Goal: Find specific page/section: Find specific page/section

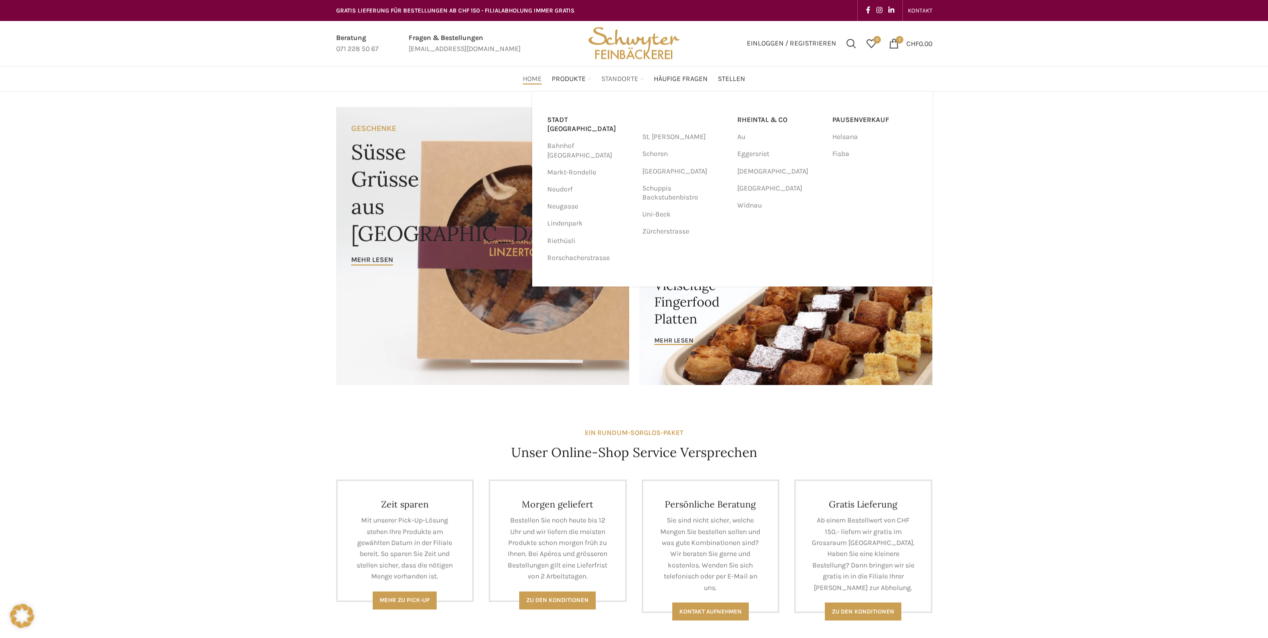
click at [607, 78] on span "Standorte" at bounding box center [619, 80] width 37 height 10
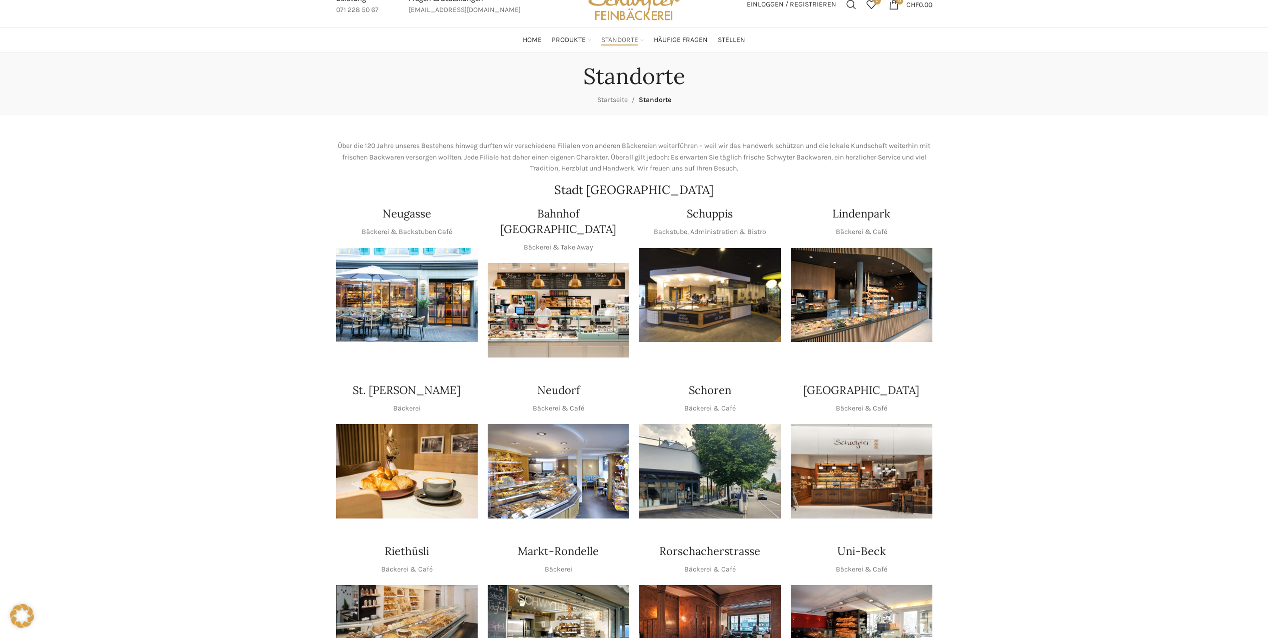
scroll to position [200, 0]
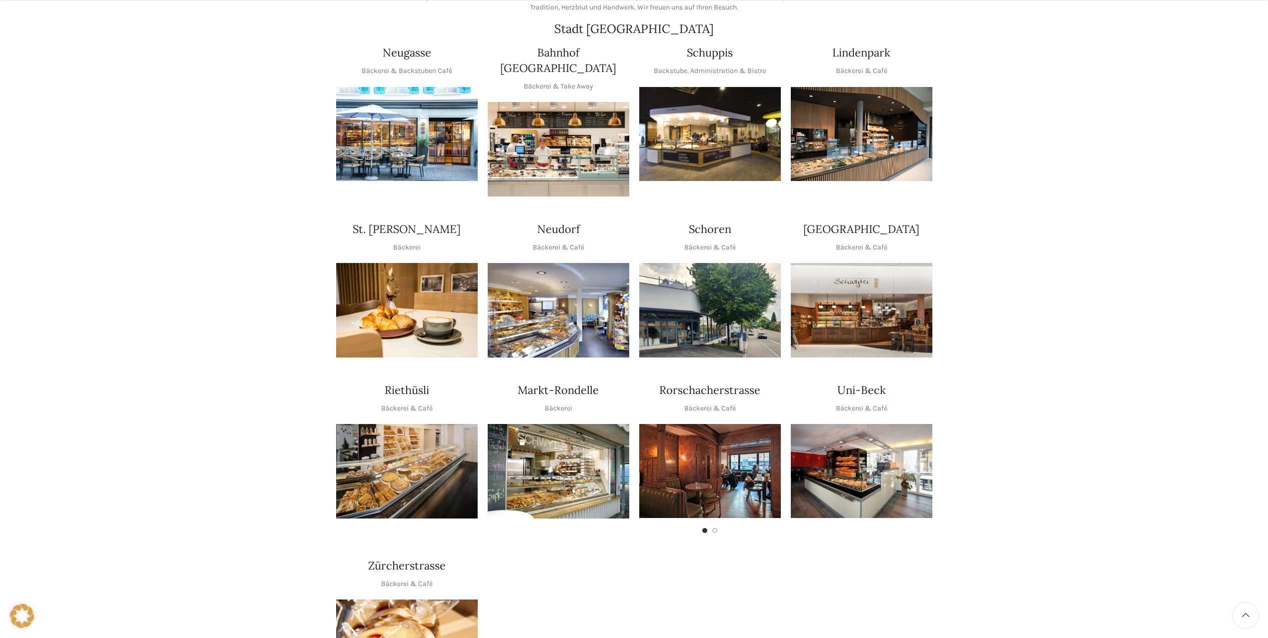
click at [710, 145] on img "1 / 1" at bounding box center [710, 134] width 142 height 95
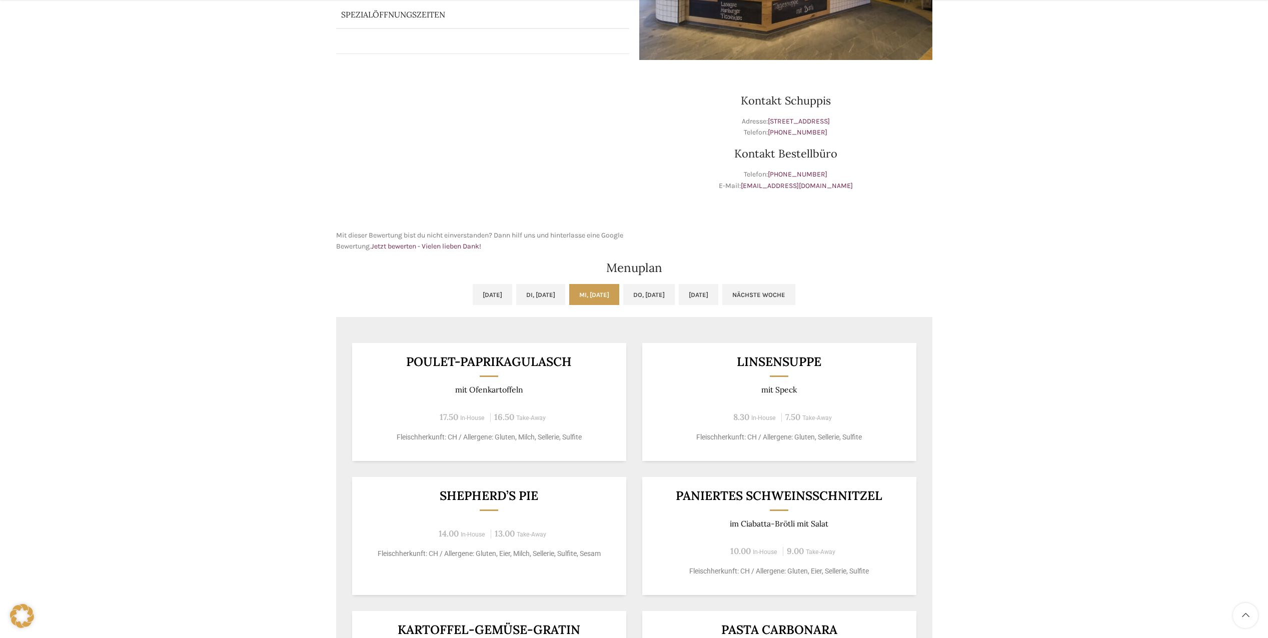
scroll to position [267, 0]
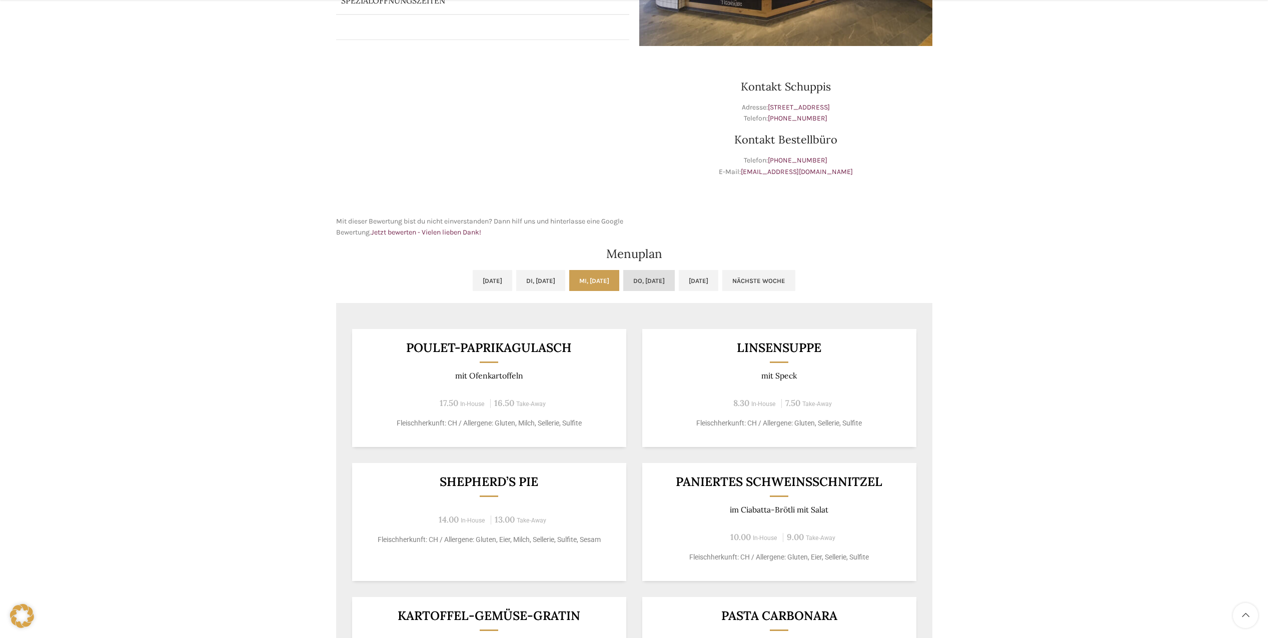
click at [652, 277] on link "Do, 25.09.2025" at bounding box center [649, 280] width 52 height 21
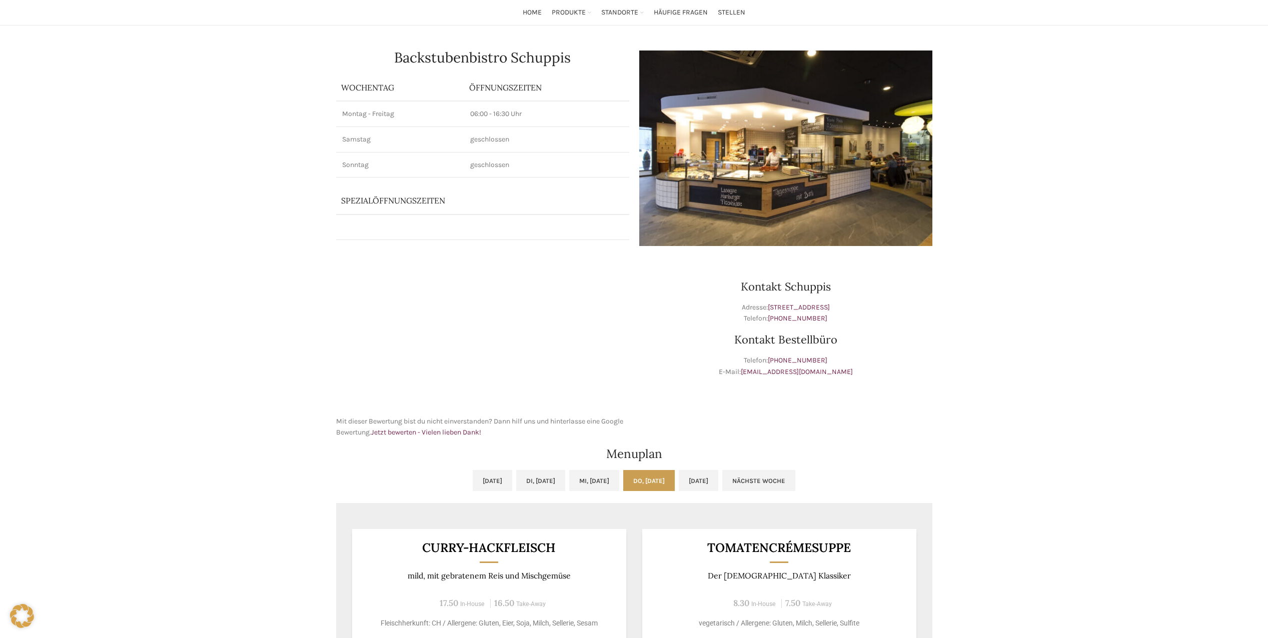
scroll to position [0, 0]
